Goal: Task Accomplishment & Management: Use online tool/utility

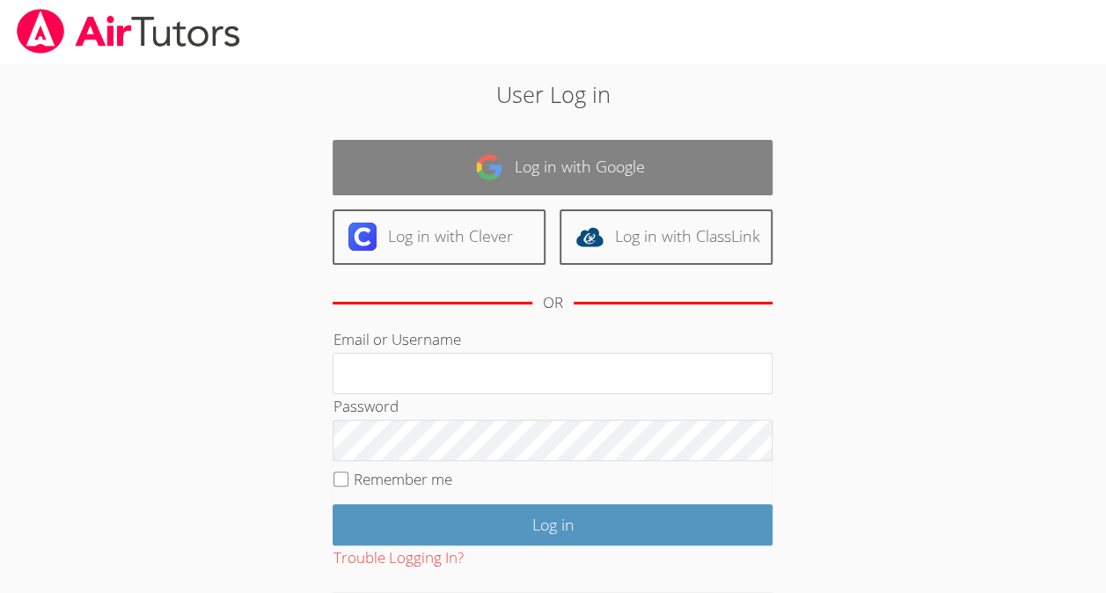
click at [581, 164] on link "Log in with Google" at bounding box center [553, 167] width 440 height 55
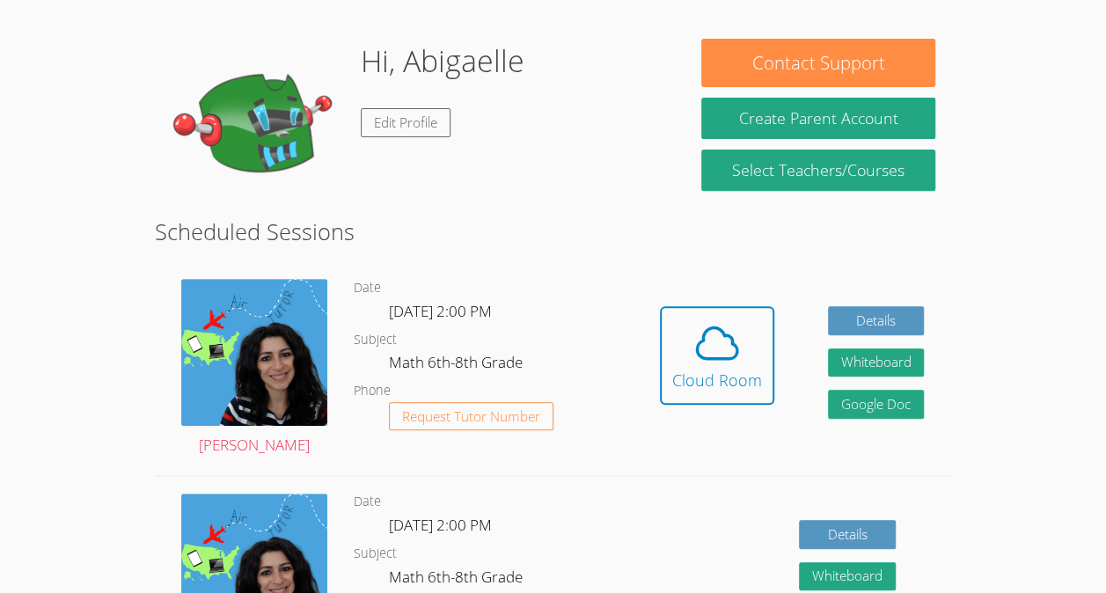
scroll to position [262, 0]
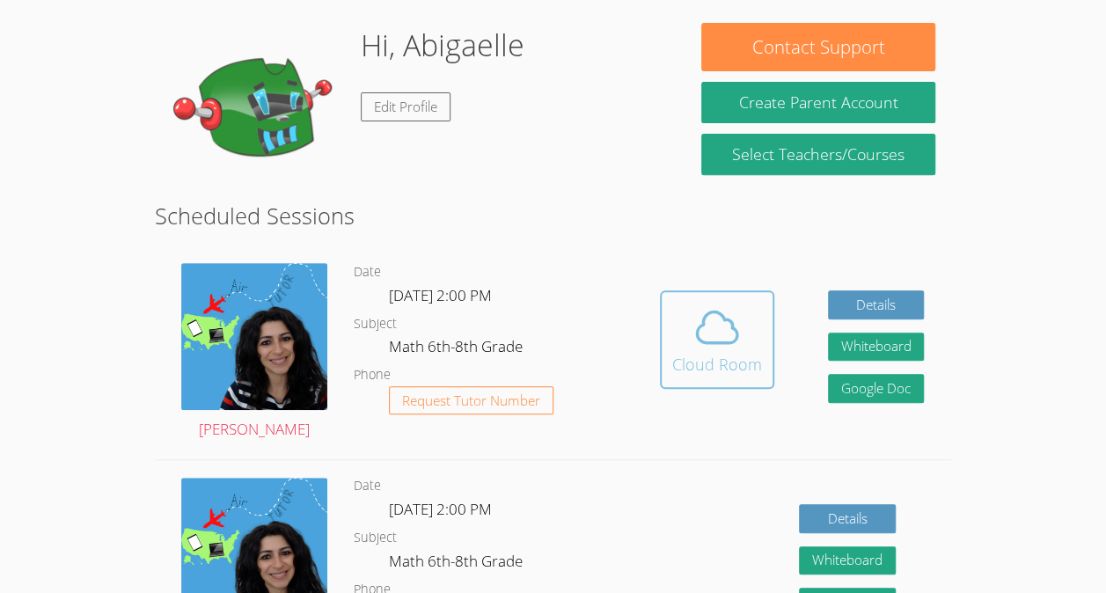
click at [695, 352] on icon at bounding box center [717, 327] width 49 height 49
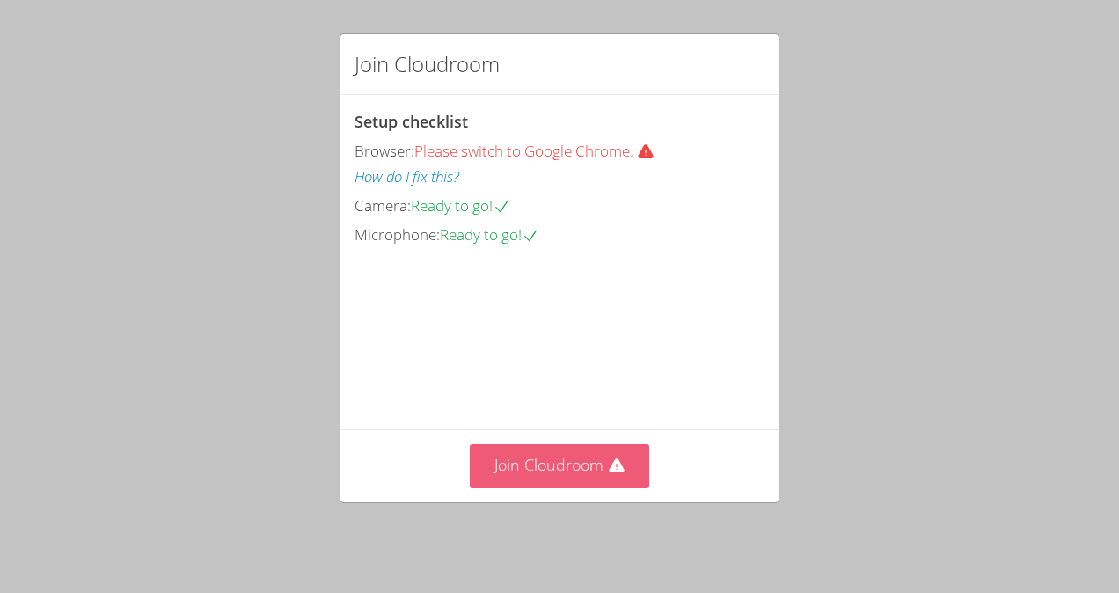
click at [593, 469] on button "Join Cloudroom" at bounding box center [560, 465] width 180 height 43
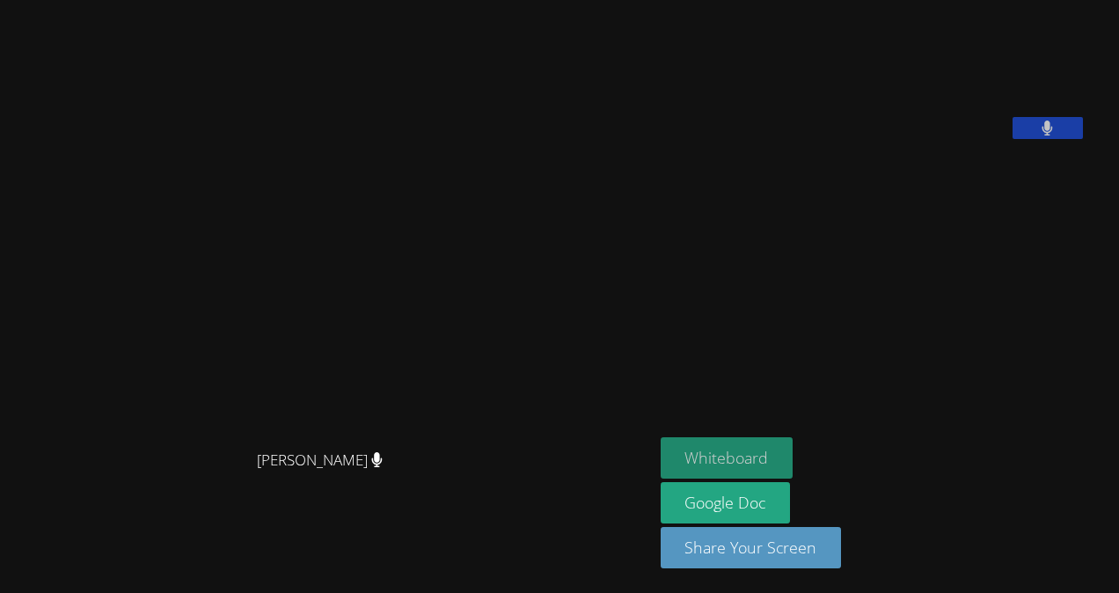
click at [762, 445] on button "Whiteboard" at bounding box center [727, 457] width 133 height 41
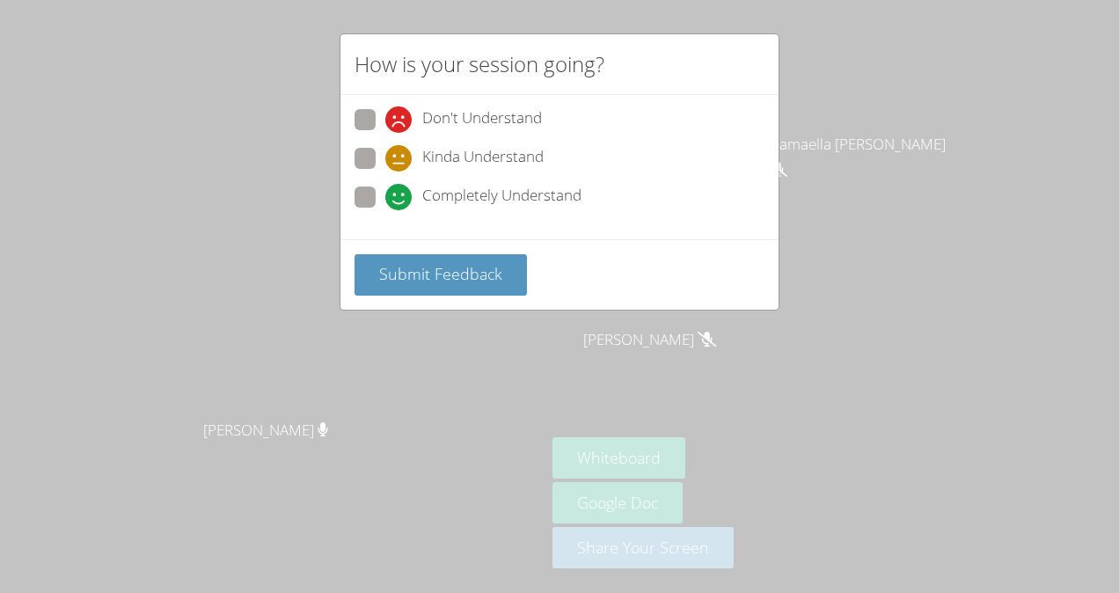
click at [512, 202] on span "Completely Understand" at bounding box center [501, 197] width 159 height 26
click at [400, 202] on input "Completely Understand" at bounding box center [392, 194] width 15 height 15
radio input "true"
click at [511, 271] on button "Submit Feedback" at bounding box center [441, 274] width 172 height 41
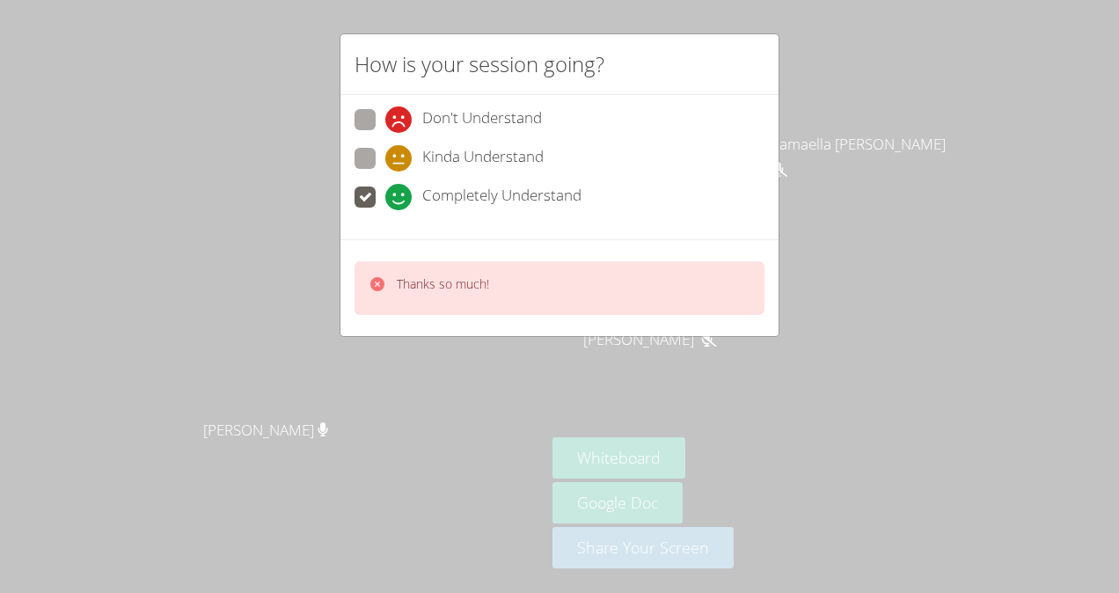
click at [491, 289] on div "Thanks so much!" at bounding box center [560, 288] width 410 height 54
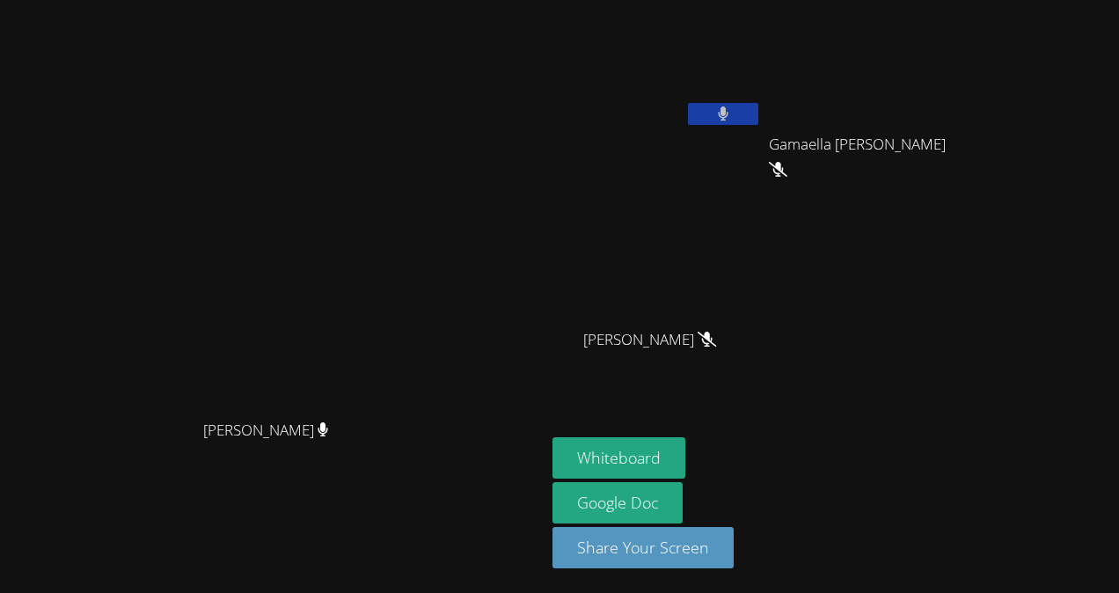
click at [405, 289] on video at bounding box center [273, 261] width 264 height 299
